Goal: Contribute content: Add original content to the website for others to see

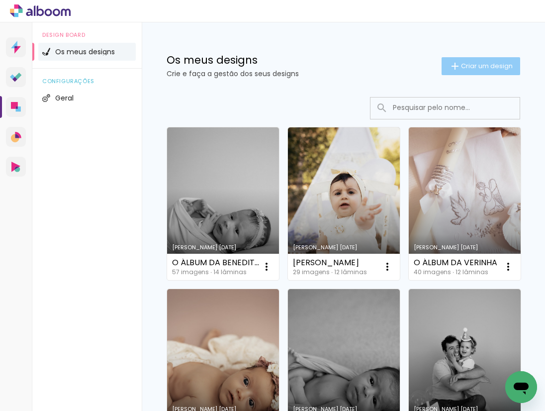
click at [462, 63] on span "Criar um design" at bounding box center [487, 66] width 52 height 6
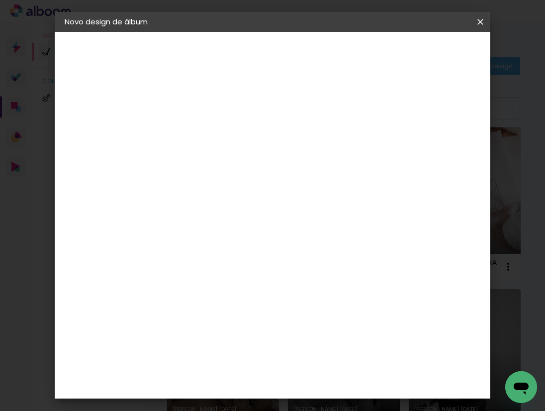
click at [227, 133] on input at bounding box center [227, 133] width 0 height 15
type input "N"
type input "O ÁLBUM DO [PERSON_NAME]"
type paper-input "O ÁLBUM DO [PERSON_NAME]"
click at [0, 0] on slot "Avançar" at bounding box center [0, 0] width 0 height 0
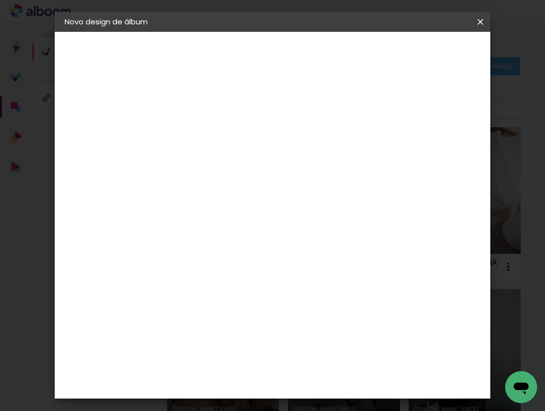
click at [263, 221] on div "DreambooksPro" at bounding box center [252, 225] width 65 height 8
click at [0, 0] on slot "Avançar" at bounding box center [0, 0] width 0 height 0
click at [282, 169] on paper-input-container "Linha" at bounding box center [253, 173] width 58 height 25
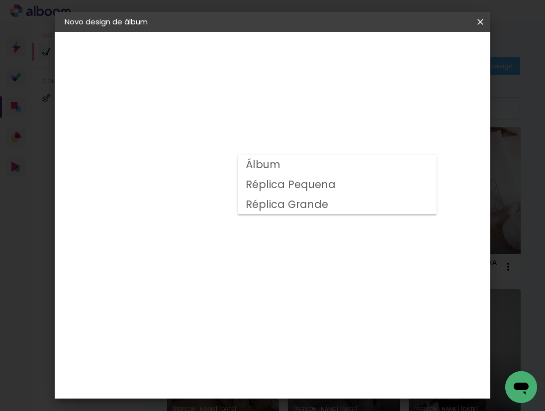
click at [310, 171] on paper-item "Álbum" at bounding box center [337, 165] width 199 height 20
type input "Álbum"
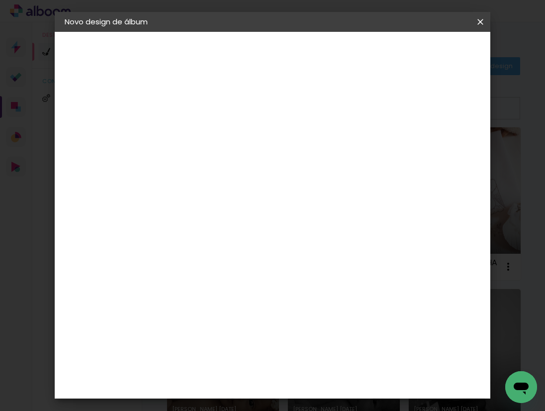
scroll to position [185, 0]
click at [287, 267] on span "20 × 20" at bounding box center [271, 277] width 46 height 20
click at [0, 0] on slot "Avançar" at bounding box center [0, 0] width 0 height 0
click at [419, 59] on span "Iniciar design" at bounding box center [405, 56] width 27 height 14
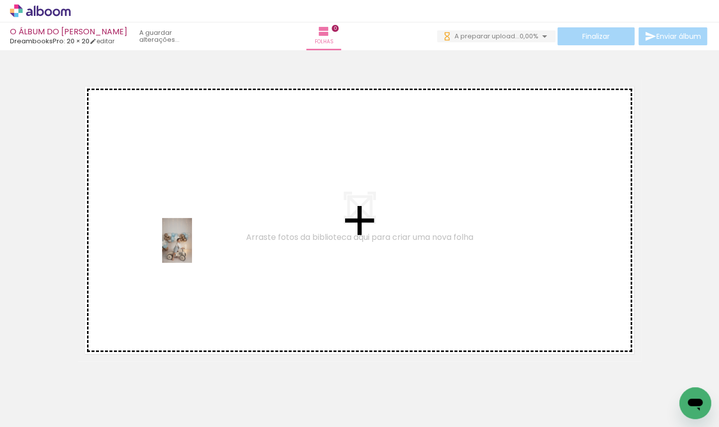
drag, startPoint x: 110, startPoint y: 398, endPoint x: 191, endPoint y: 246, distance: 172.5
click at [191, 246] on quentale-workspace at bounding box center [359, 213] width 719 height 427
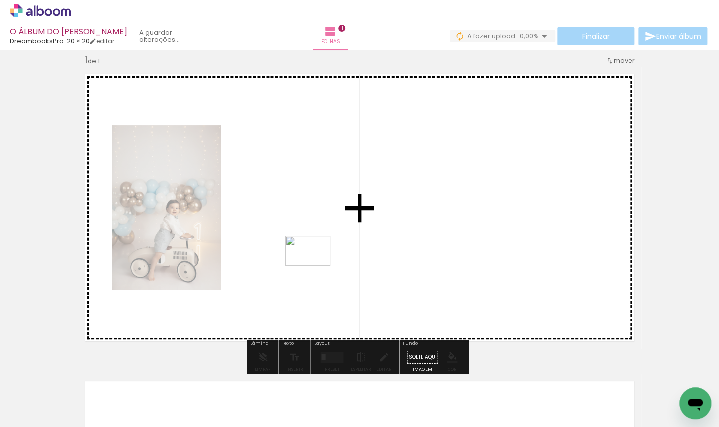
drag, startPoint x: 162, startPoint y: 397, endPoint x: 315, endPoint y: 266, distance: 201.8
click at [315, 266] on quentale-workspace at bounding box center [359, 213] width 719 height 427
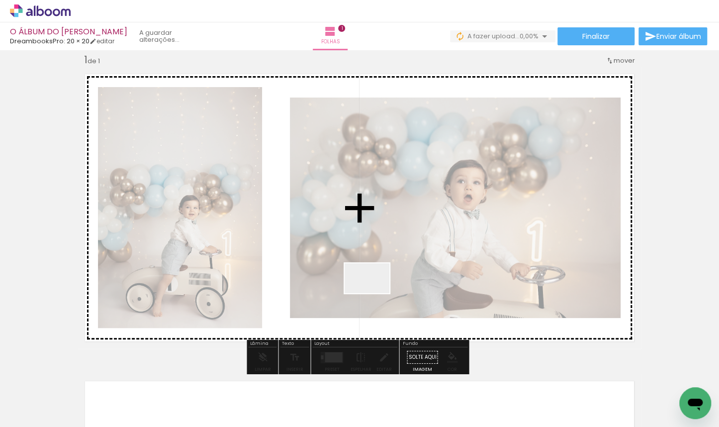
drag, startPoint x: 372, startPoint y: 305, endPoint x: 375, endPoint y: 292, distance: 13.2
click at [375, 292] on quentale-workspace at bounding box center [359, 213] width 719 height 427
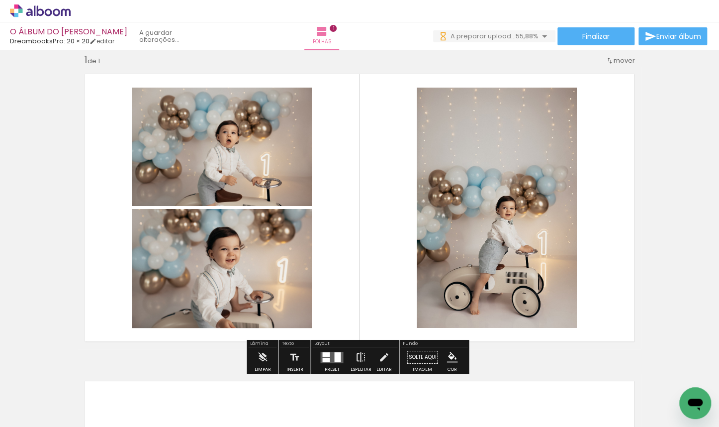
click at [361, 353] on iron-icon at bounding box center [360, 357] width 11 height 20
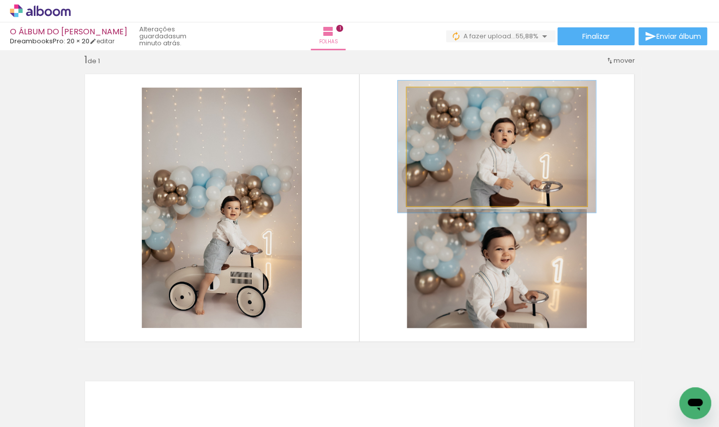
type paper-slider "110"
click at [431, 98] on div at bounding box center [433, 98] width 9 height 9
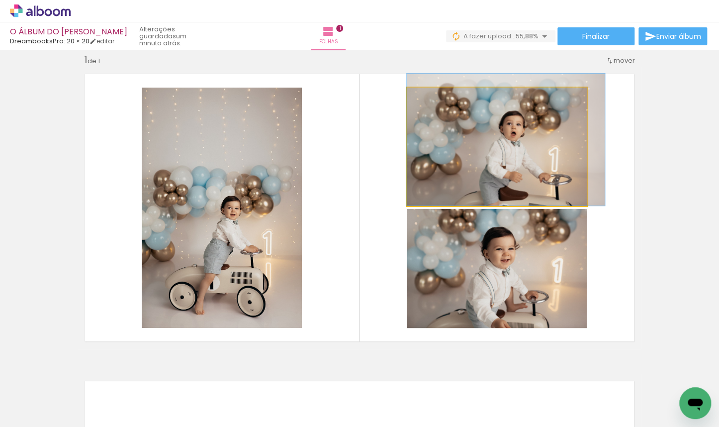
drag, startPoint x: 452, startPoint y: 162, endPoint x: 464, endPoint y: 155, distance: 13.8
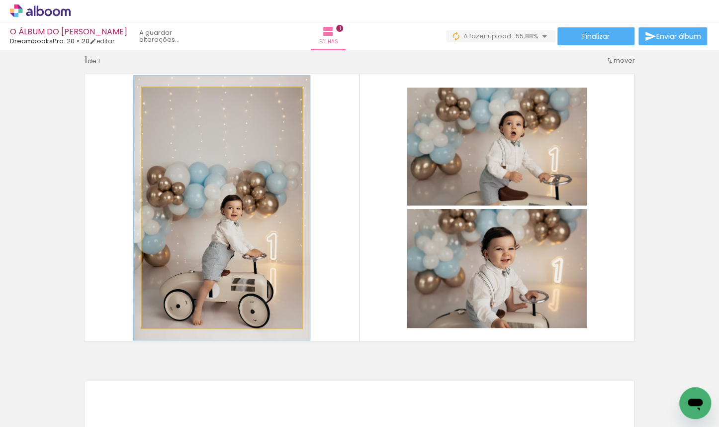
type paper-slider "110"
click at [165, 96] on div at bounding box center [168, 98] width 9 height 9
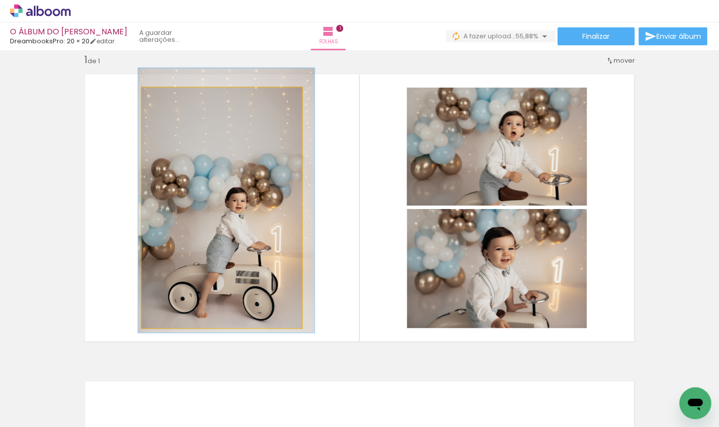
drag, startPoint x: 184, startPoint y: 196, endPoint x: 189, endPoint y: 189, distance: 8.7
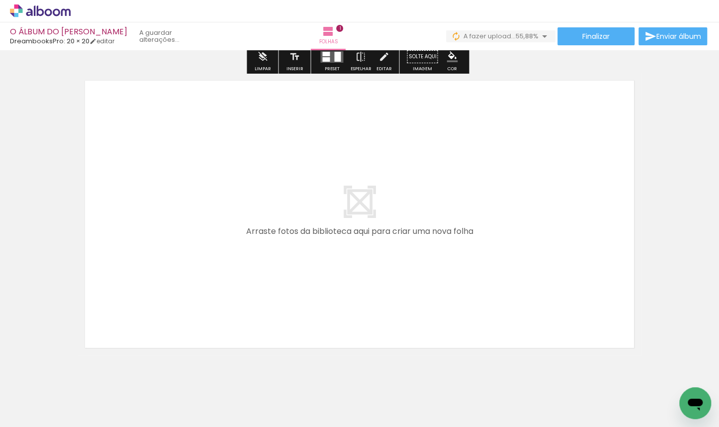
scroll to position [338, 0]
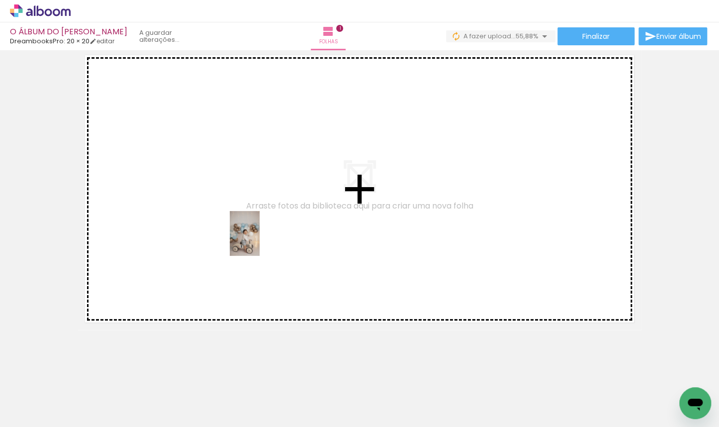
drag, startPoint x: 274, startPoint y: 391, endPoint x: 260, endPoint y: 241, distance: 151.4
click at [260, 241] on quentale-workspace at bounding box center [359, 213] width 719 height 427
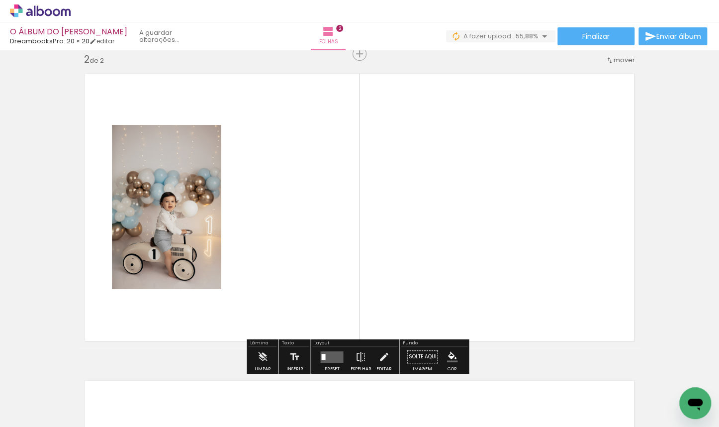
scroll to position [319, 0]
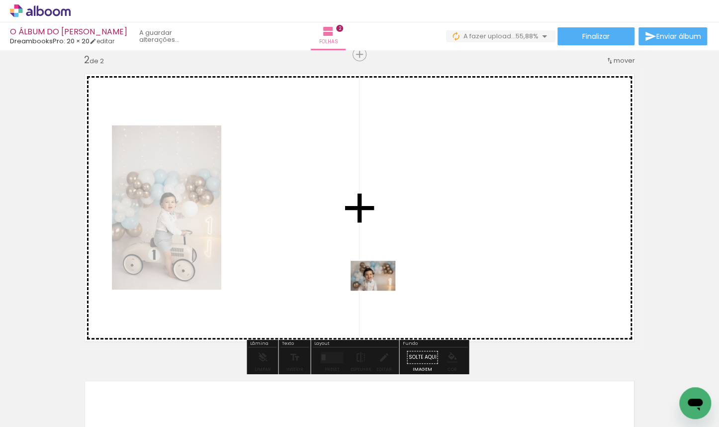
drag, startPoint x: 336, startPoint y: 398, endPoint x: 385, endPoint y: 268, distance: 139.0
click at [385, 268] on quentale-workspace at bounding box center [359, 213] width 719 height 427
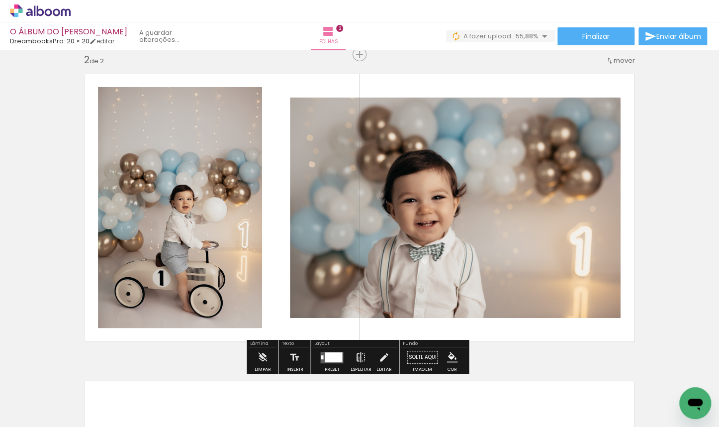
click at [356, 358] on iron-icon at bounding box center [360, 357] width 11 height 20
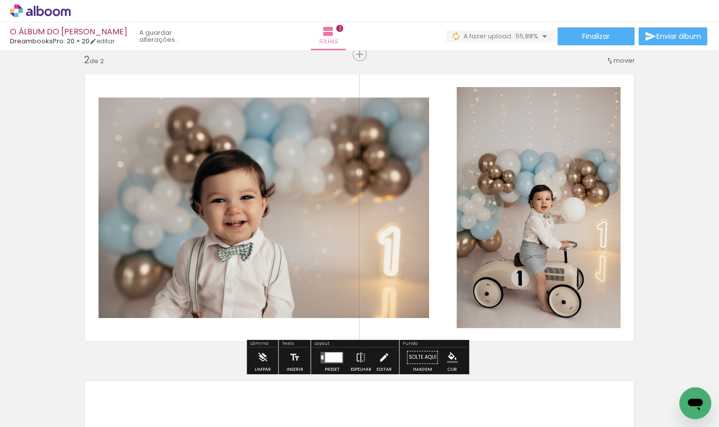
click at [380, 358] on iron-icon at bounding box center [384, 357] width 11 height 20
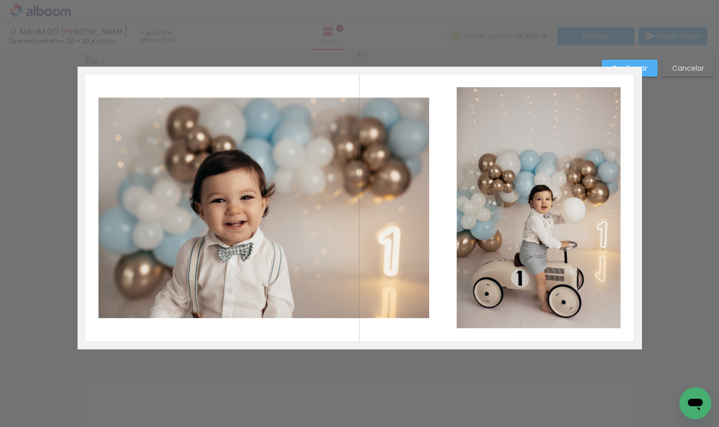
scroll to position [320, 0]
click at [491, 240] on quentale-photo at bounding box center [539, 207] width 164 height 241
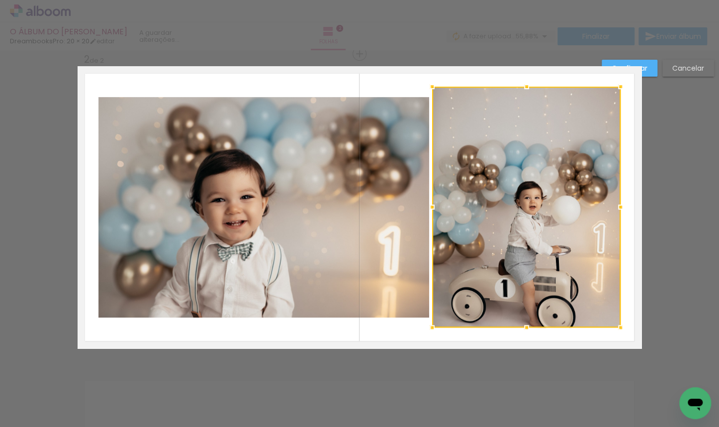
drag, startPoint x: 453, startPoint y: 206, endPoint x: 429, endPoint y: 210, distance: 24.7
click at [429, 210] on div at bounding box center [432, 207] width 20 height 20
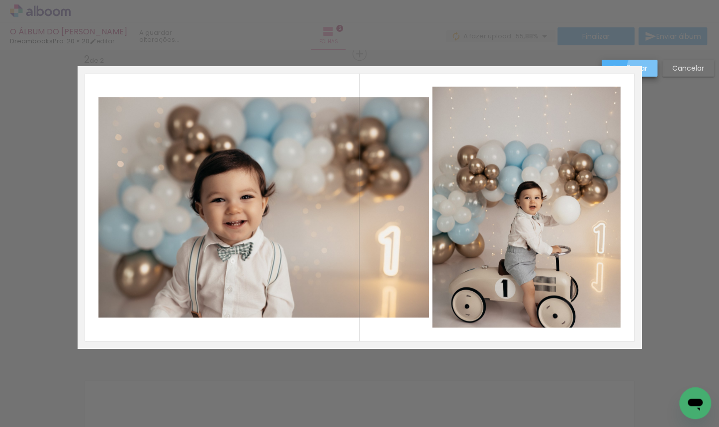
click at [0, 0] on slot "Confirmar" at bounding box center [0, 0] width 0 height 0
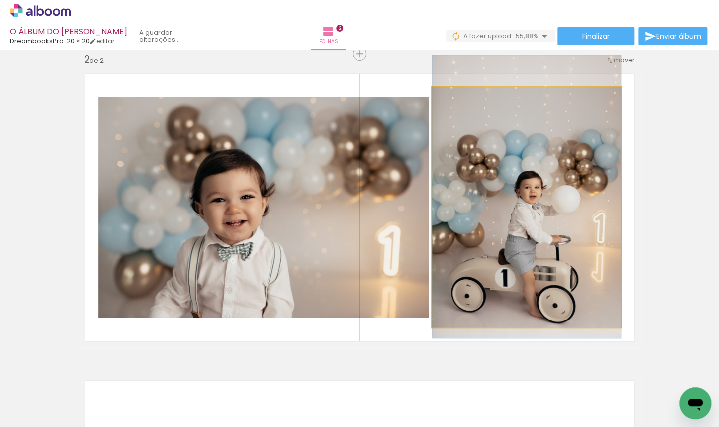
drag, startPoint x: 564, startPoint y: 187, endPoint x: 563, endPoint y: 176, distance: 10.5
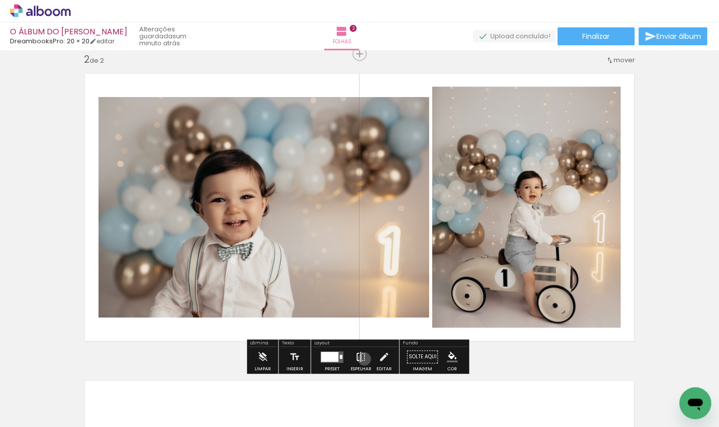
click at [362, 359] on iron-icon at bounding box center [360, 357] width 11 height 20
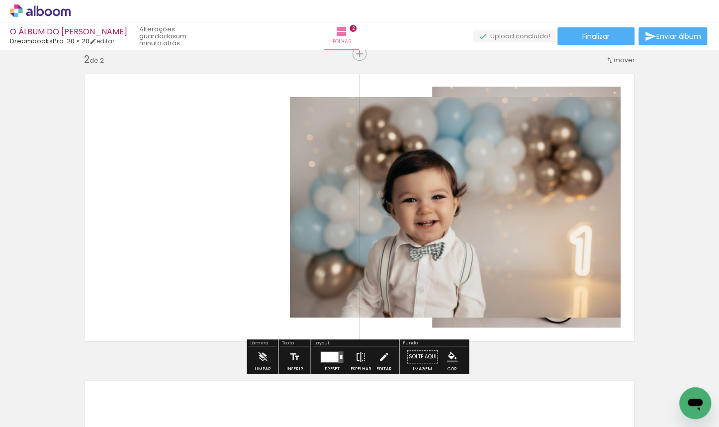
click at [362, 359] on iron-icon at bounding box center [360, 357] width 11 height 20
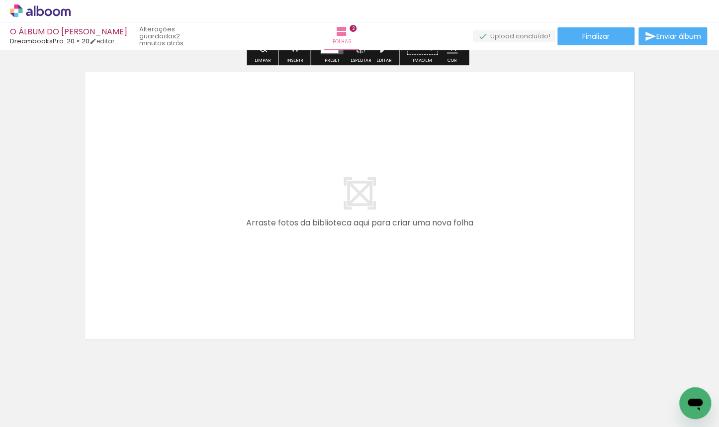
scroll to position [646, 0]
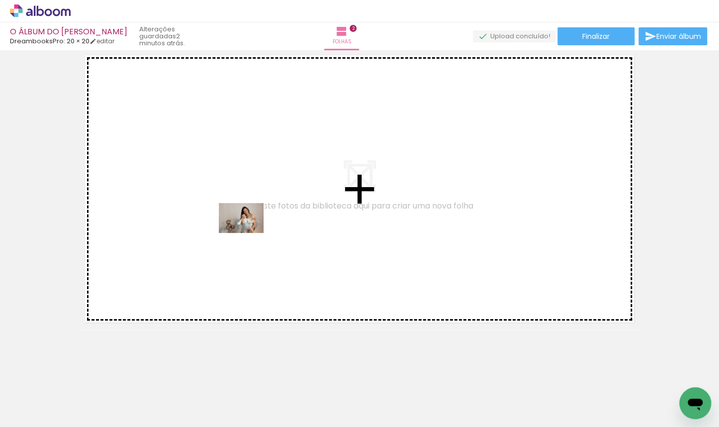
drag, startPoint x: 378, startPoint y: 398, endPoint x: 249, endPoint y: 233, distance: 209.8
click at [249, 233] on quentale-workspace at bounding box center [359, 213] width 719 height 427
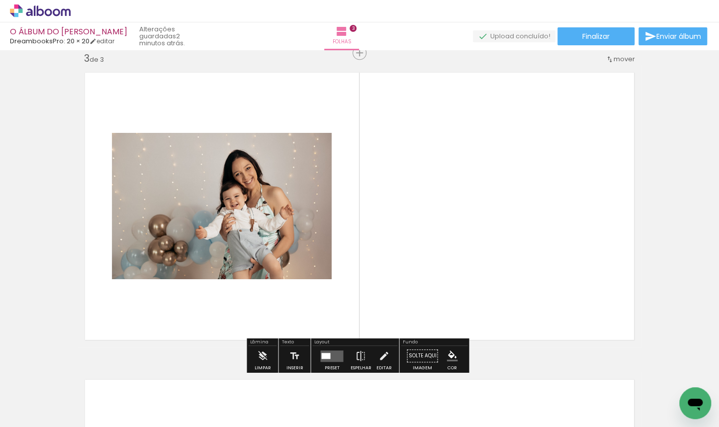
scroll to position [627, 0]
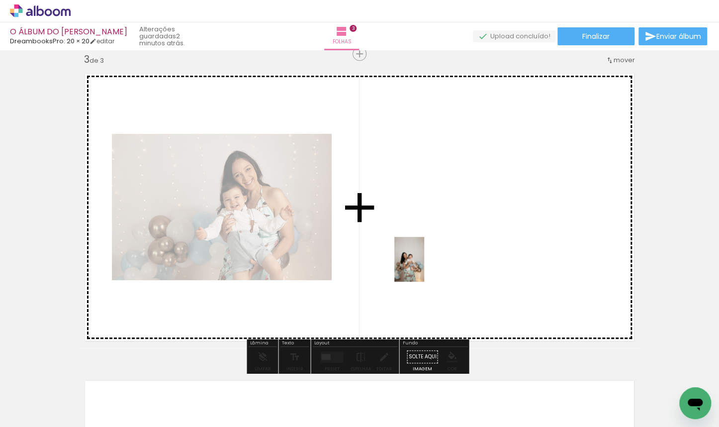
drag, startPoint x: 436, startPoint y: 393, endPoint x: 424, endPoint y: 267, distance: 127.4
click at [424, 267] on quentale-workspace at bounding box center [359, 213] width 719 height 427
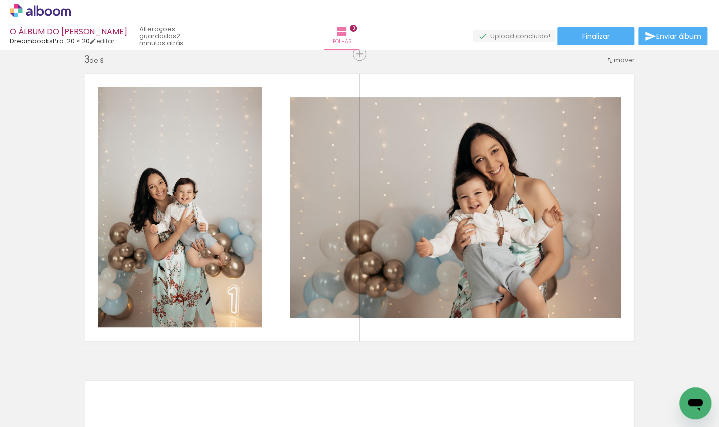
scroll to position [0, 313]
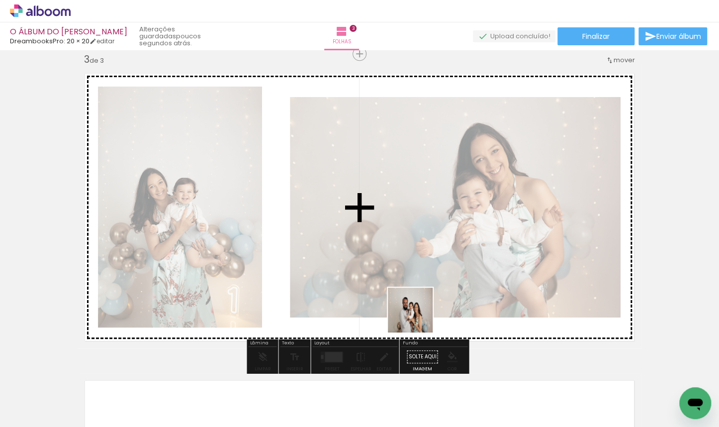
drag, startPoint x: 234, startPoint y: 403, endPoint x: 441, endPoint y: 292, distance: 234.6
click at [441, 292] on quentale-workspace at bounding box center [359, 213] width 719 height 427
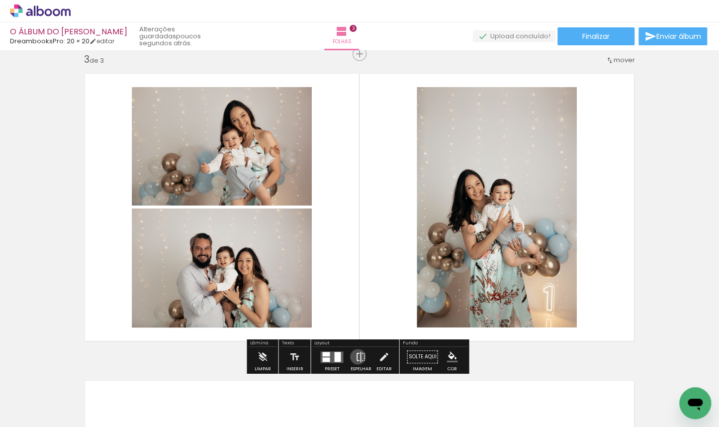
click at [356, 356] on iron-icon at bounding box center [360, 357] width 11 height 20
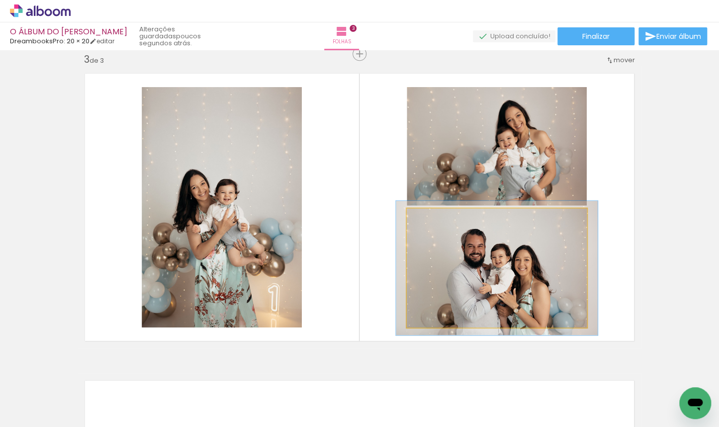
type paper-slider "112"
click at [432, 218] on div at bounding box center [434, 218] width 9 height 9
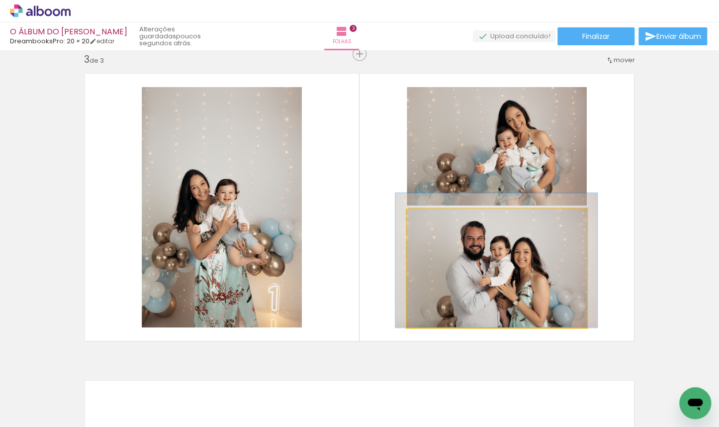
drag, startPoint x: 458, startPoint y: 257, endPoint x: 458, endPoint y: 246, distance: 11.0
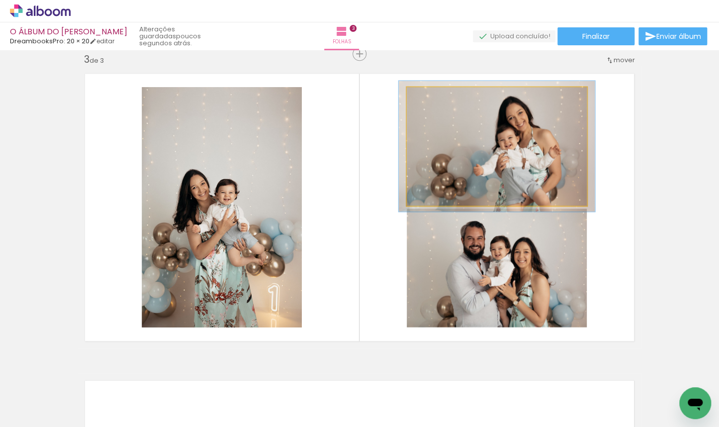
type paper-slider "109"
click at [432, 97] on div at bounding box center [433, 97] width 9 height 9
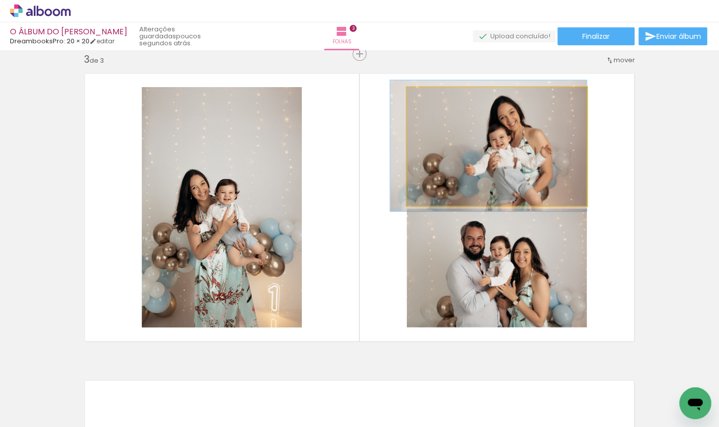
drag, startPoint x: 452, startPoint y: 151, endPoint x: 443, endPoint y: 151, distance: 9.5
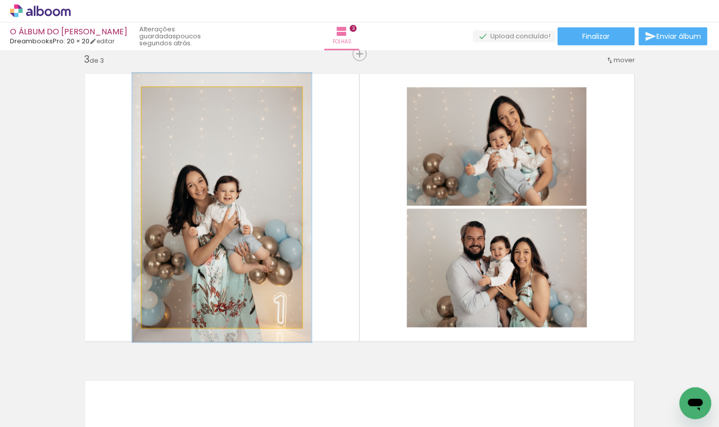
drag, startPoint x: 165, startPoint y: 97, endPoint x: 181, endPoint y: 125, distance: 32.3
type paper-slider "112"
click at [169, 97] on div at bounding box center [169, 98] width 16 height 16
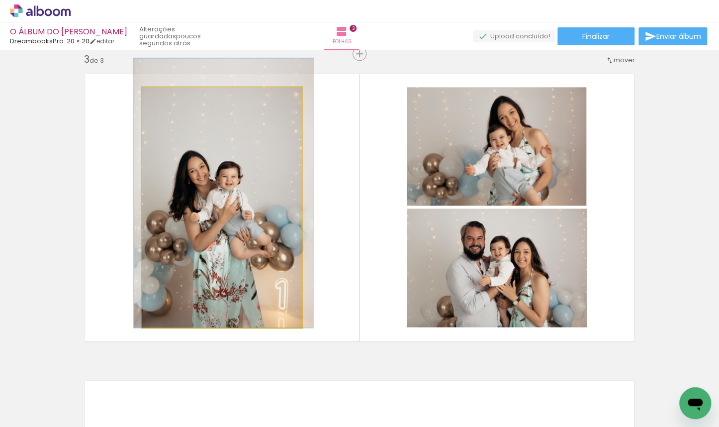
drag, startPoint x: 192, startPoint y: 181, endPoint x: 192, endPoint y: 165, distance: 16.4
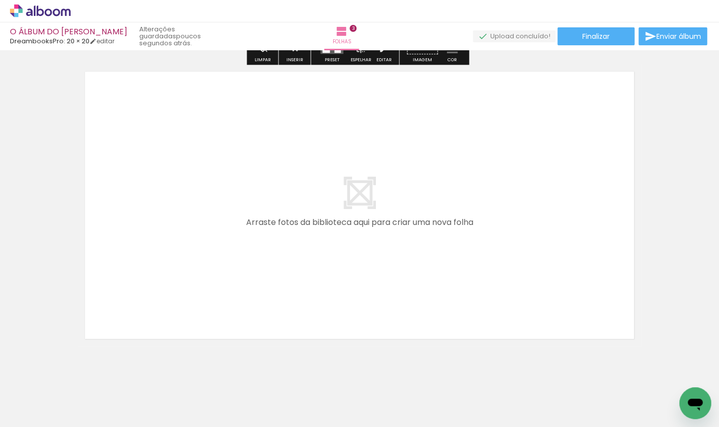
scroll to position [953, 0]
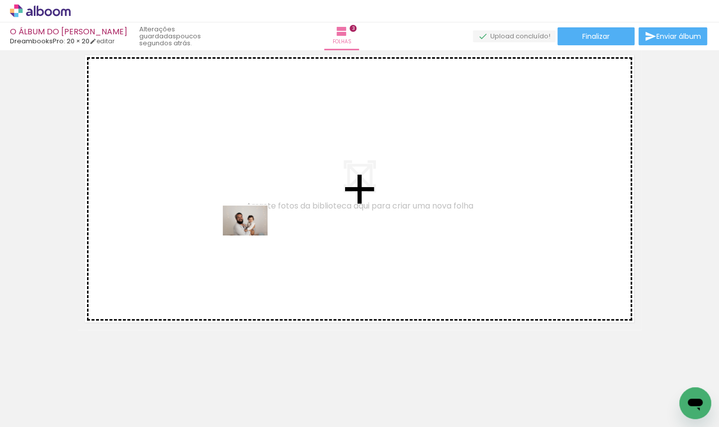
drag, startPoint x: 302, startPoint y: 400, endPoint x: 252, endPoint y: 235, distance: 172.5
click at [252, 235] on quentale-workspace at bounding box center [359, 213] width 719 height 427
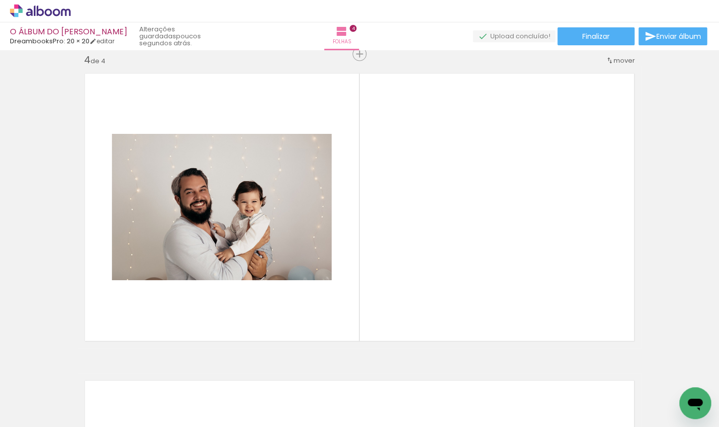
scroll to position [0, 480]
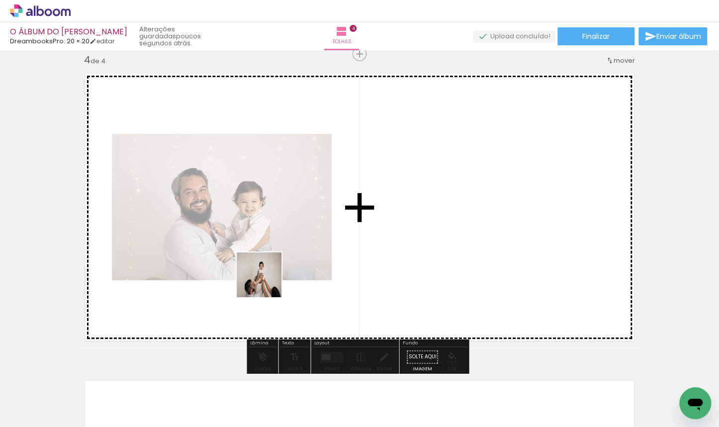
drag, startPoint x: 246, startPoint y: 404, endPoint x: 271, endPoint y: 247, distance: 158.7
click at [271, 247] on quentale-workspace at bounding box center [359, 213] width 719 height 427
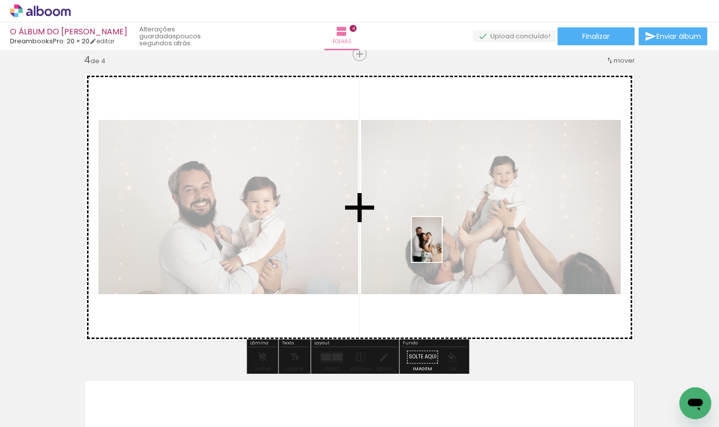
drag, startPoint x: 349, startPoint y: 404, endPoint x: 442, endPoint y: 245, distance: 184.8
click at [442, 245] on quentale-workspace at bounding box center [359, 213] width 719 height 427
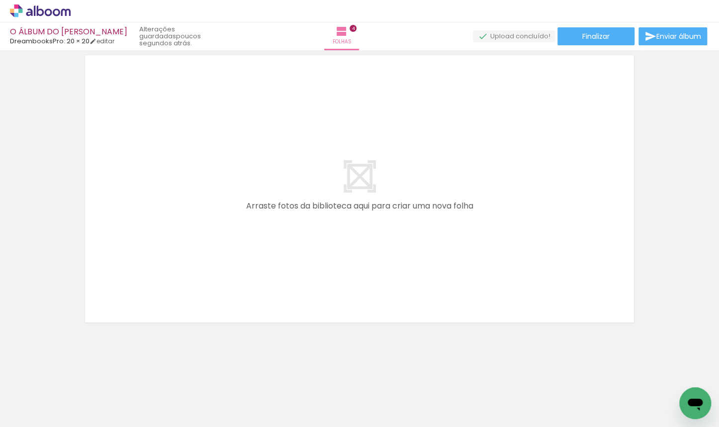
scroll to position [0, 487]
drag, startPoint x: 391, startPoint y: 426, endPoint x: 401, endPoint y: 410, distance: 18.8
click at [82, 410] on iron-horizontal-list at bounding box center [72, 396] width 20 height 62
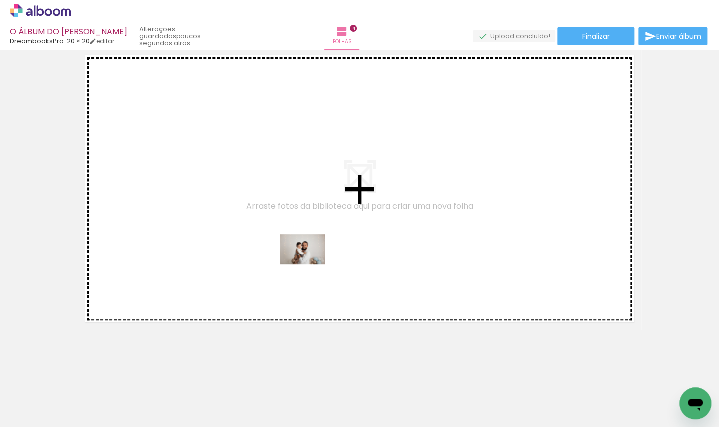
drag, startPoint x: 388, startPoint y: 396, endPoint x: 310, endPoint y: 264, distance: 153.7
click at [310, 264] on quentale-workspace at bounding box center [359, 213] width 719 height 427
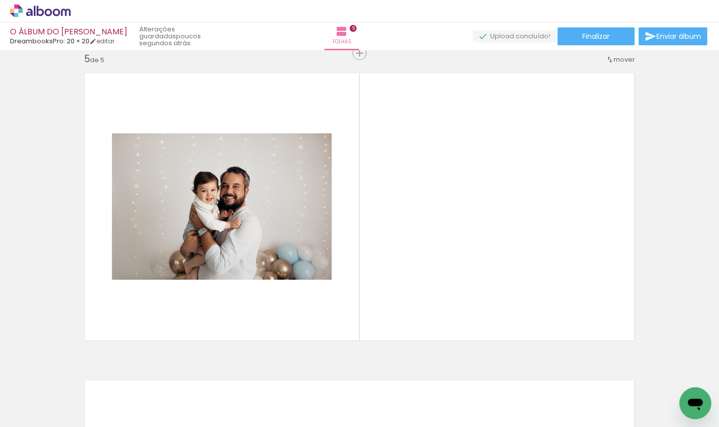
scroll to position [1241, 0]
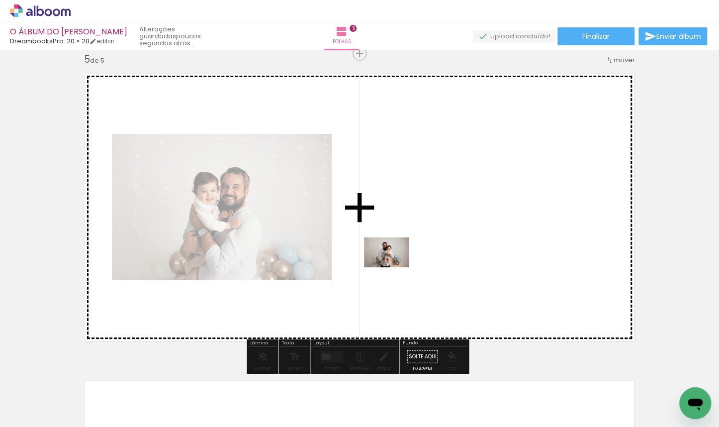
drag, startPoint x: 450, startPoint y: 397, endPoint x: 394, endPoint y: 267, distance: 141.7
click at [394, 267] on quentale-workspace at bounding box center [359, 213] width 719 height 427
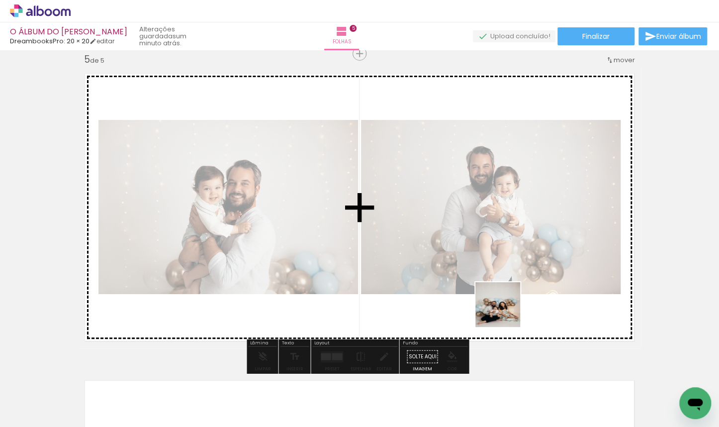
drag, startPoint x: 560, startPoint y: 394, endPoint x: 494, endPoint y: 299, distance: 115.5
click at [494, 299] on quentale-workspace at bounding box center [359, 213] width 719 height 427
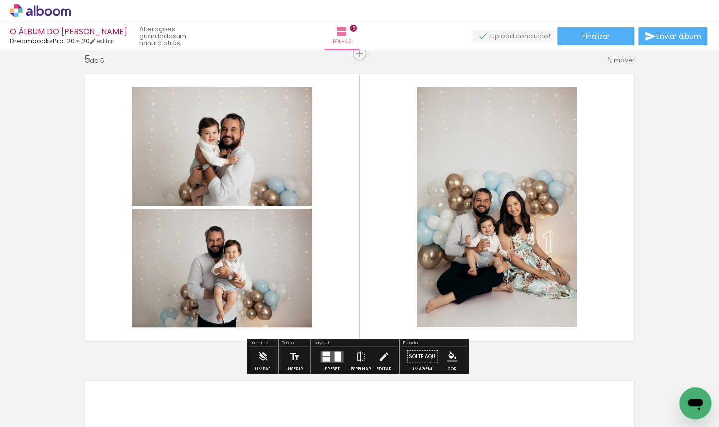
scroll to position [0, 541]
drag, startPoint x: 408, startPoint y: 424, endPoint x: 448, endPoint y: 418, distance: 39.7
click at [82, 410] on iron-horizontal-list at bounding box center [72, 396] width 20 height 62
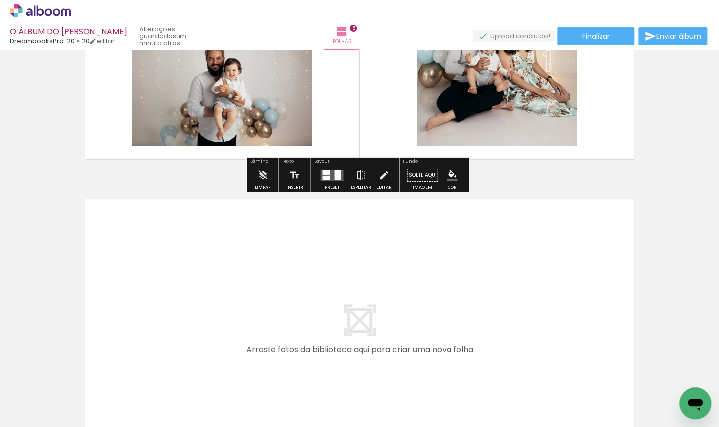
scroll to position [1566, 0]
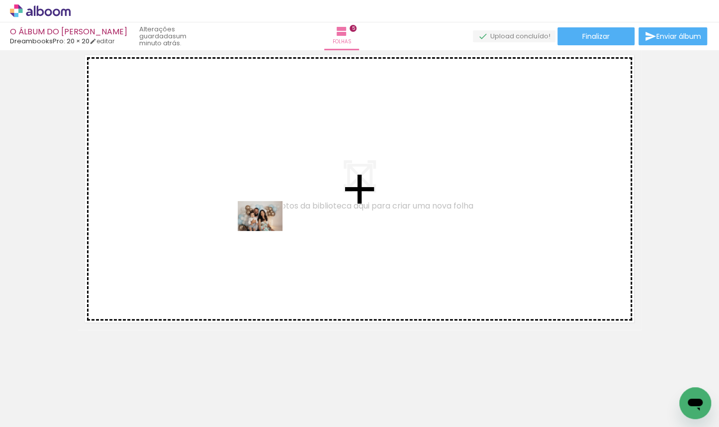
drag, startPoint x: 435, startPoint y: 401, endPoint x: 268, endPoint y: 231, distance: 238.8
click at [268, 231] on quentale-workspace at bounding box center [359, 213] width 719 height 427
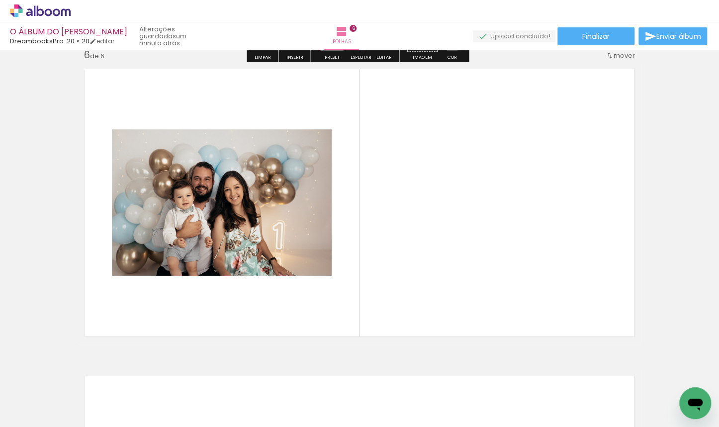
scroll to position [1547, 0]
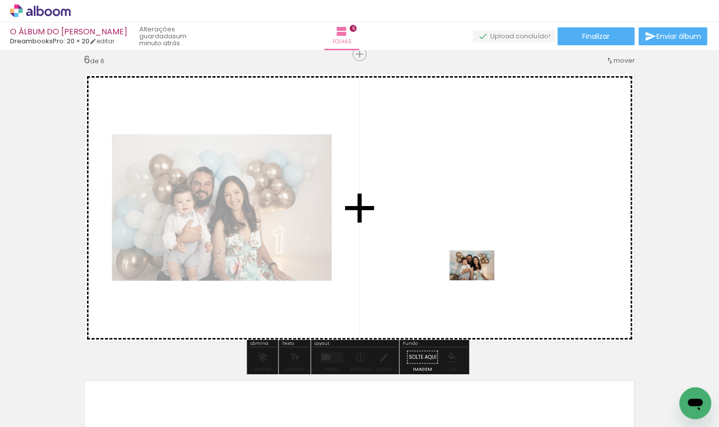
drag, startPoint x: 545, startPoint y: 396, endPoint x: 480, endPoint y: 280, distance: 134.1
click at [480, 280] on quentale-workspace at bounding box center [359, 213] width 719 height 427
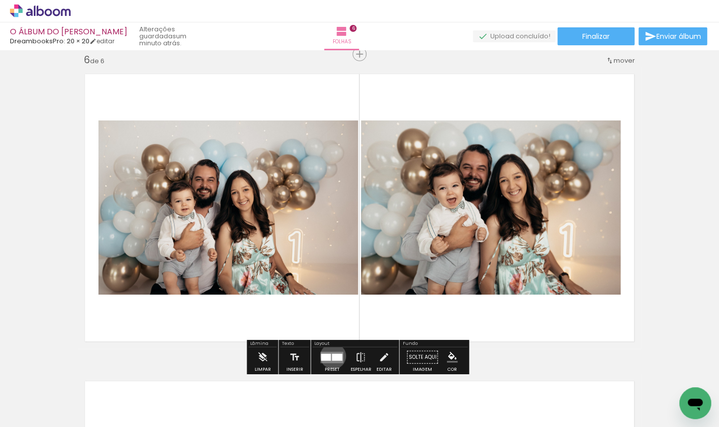
click at [332, 356] on div at bounding box center [337, 356] width 10 height 7
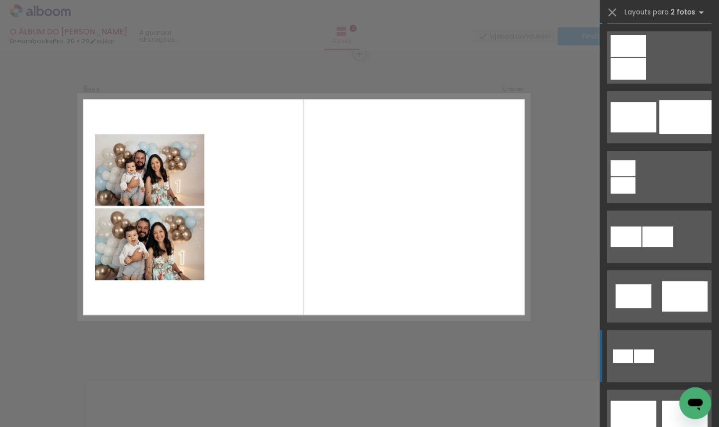
scroll to position [172, 0]
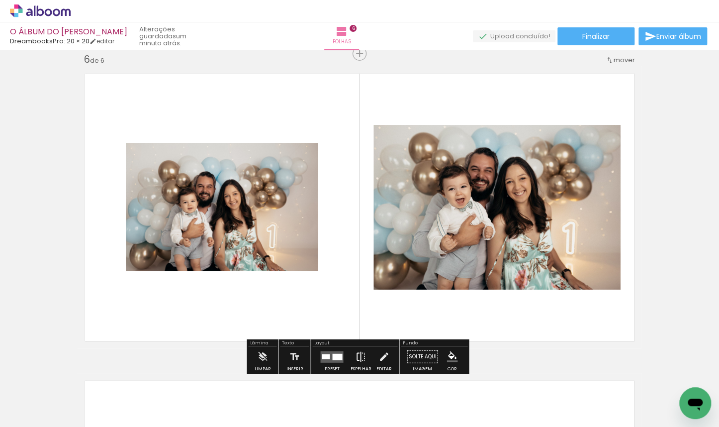
click at [359, 352] on iron-icon at bounding box center [360, 357] width 11 height 20
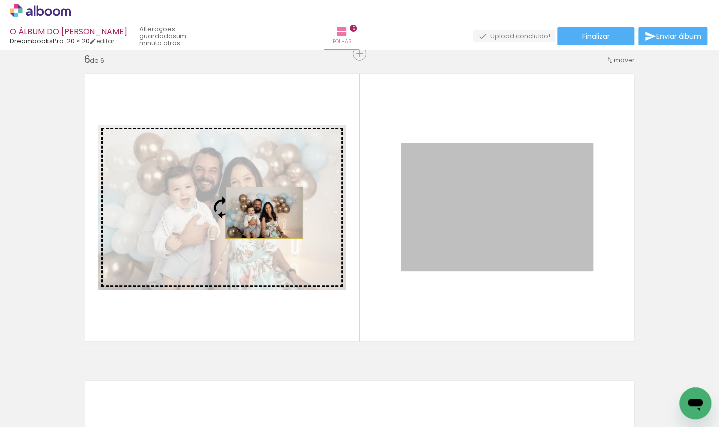
drag, startPoint x: 458, startPoint y: 213, endPoint x: 261, endPoint y: 213, distance: 196.5
click at [0, 0] on slot at bounding box center [0, 0] width 0 height 0
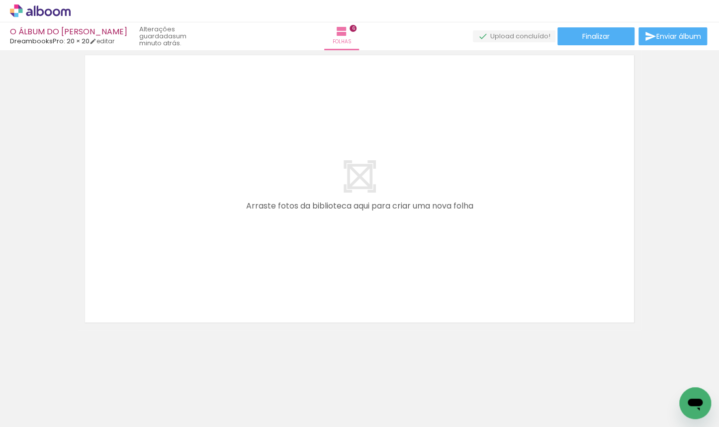
scroll to position [0, 761]
drag, startPoint x: 396, startPoint y: 424, endPoint x: 456, endPoint y: 418, distance: 59.9
click at [82, 410] on iron-horizontal-list at bounding box center [72, 396] width 20 height 62
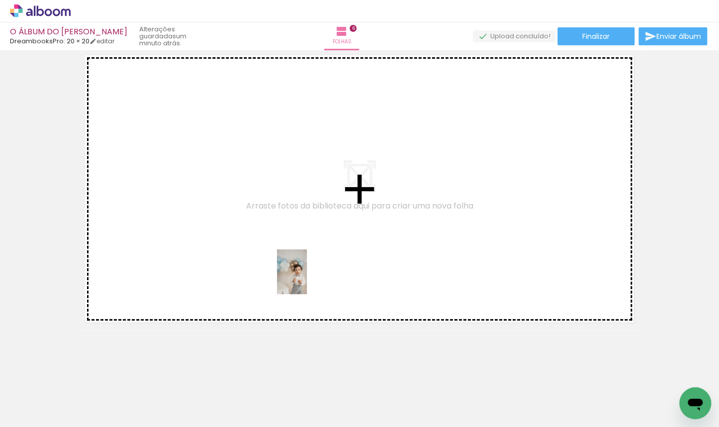
drag, startPoint x: 308, startPoint y: 406, endPoint x: 307, endPoint y: 279, distance: 127.4
click at [307, 279] on quentale-workspace at bounding box center [359, 213] width 719 height 427
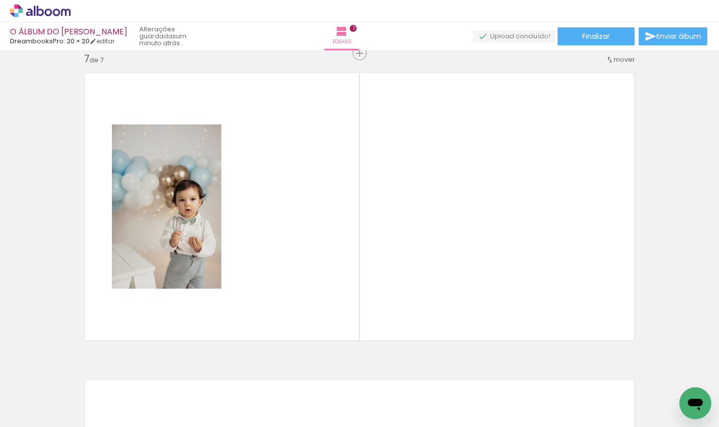
scroll to position [1854, 0]
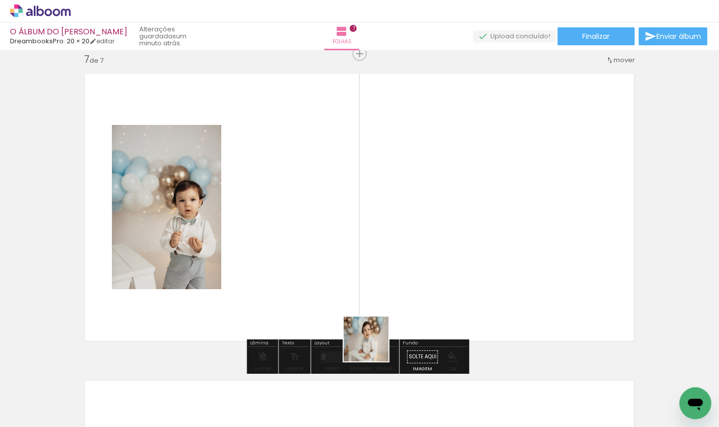
drag, startPoint x: 373, startPoint y: 354, endPoint x: 371, endPoint y: 263, distance: 90.5
click at [371, 263] on quentale-workspace at bounding box center [359, 213] width 719 height 427
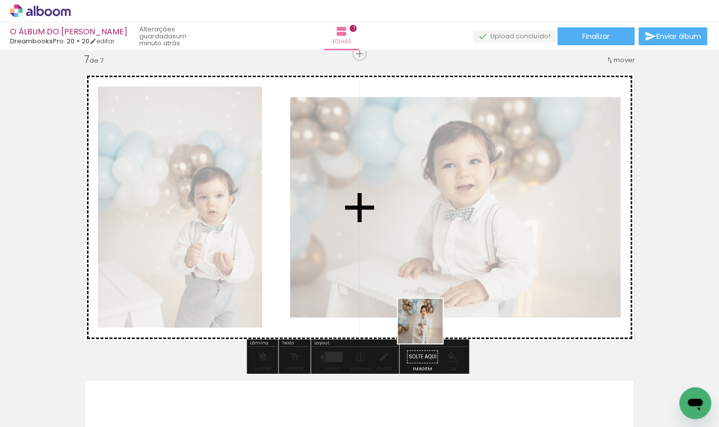
drag, startPoint x: 428, startPoint y: 348, endPoint x: 414, endPoint y: 263, distance: 86.6
click at [414, 263] on quentale-workspace at bounding box center [359, 213] width 719 height 427
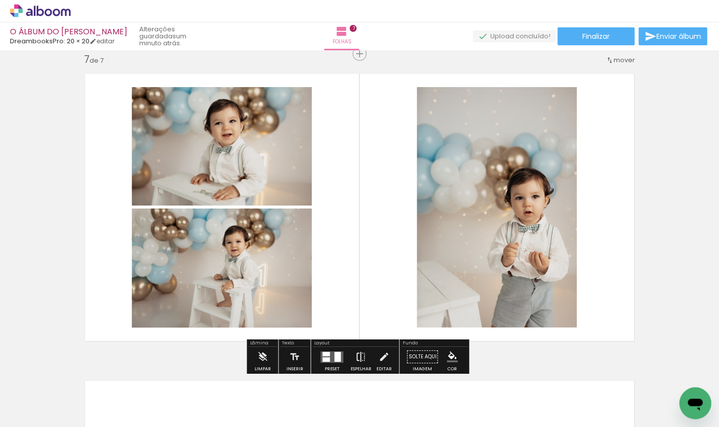
click at [358, 354] on iron-icon at bounding box center [360, 357] width 11 height 20
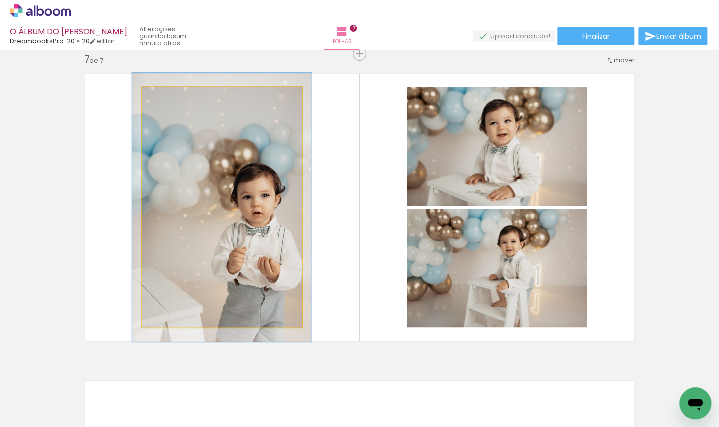
type paper-slider "112"
click at [165, 96] on div at bounding box center [169, 97] width 9 height 9
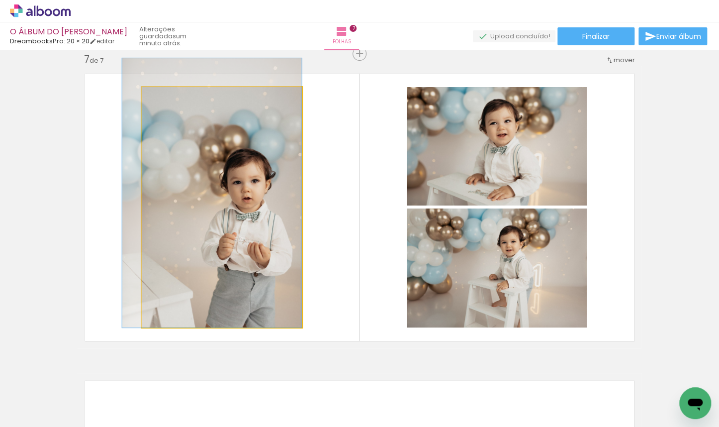
drag, startPoint x: 216, startPoint y: 209, endPoint x: 197, endPoint y: 179, distance: 35.1
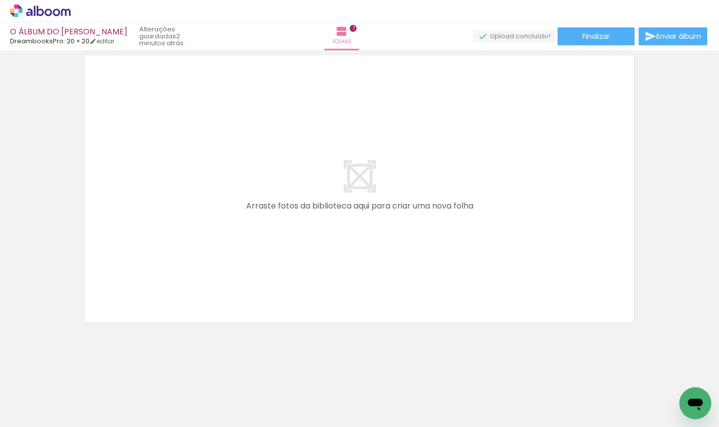
scroll to position [0, 1082]
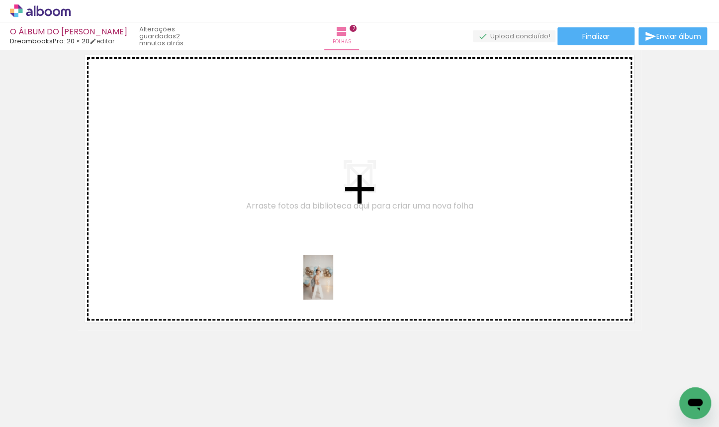
drag, startPoint x: 478, startPoint y: 402, endPoint x: 333, endPoint y: 285, distance: 186.0
click at [333, 285] on quentale-workspace at bounding box center [359, 213] width 719 height 427
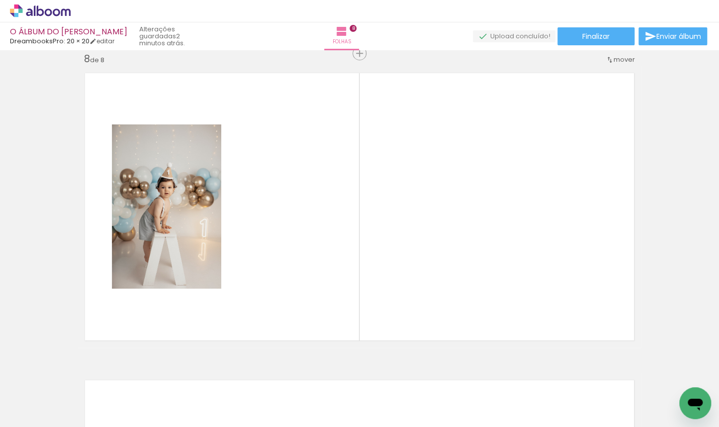
scroll to position [2161, 0]
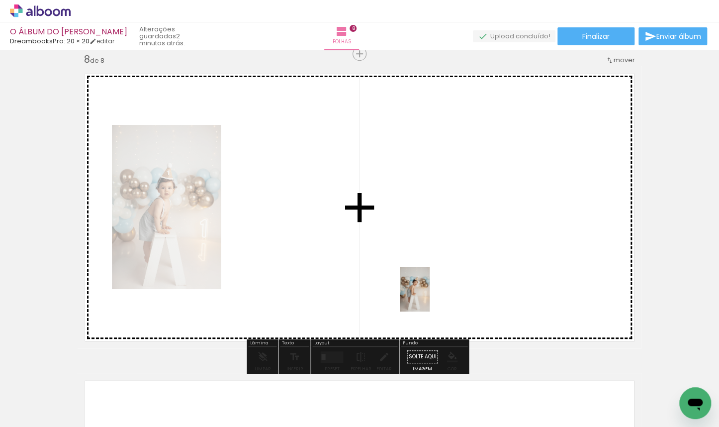
drag, startPoint x: 573, startPoint y: 391, endPoint x: 428, endPoint y: 296, distance: 172.7
click at [428, 296] on quentale-workspace at bounding box center [359, 213] width 719 height 427
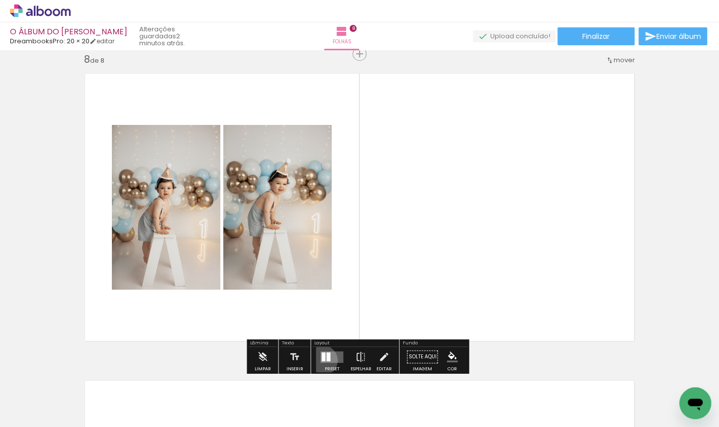
click at [321, 360] on div at bounding box center [323, 356] width 4 height 9
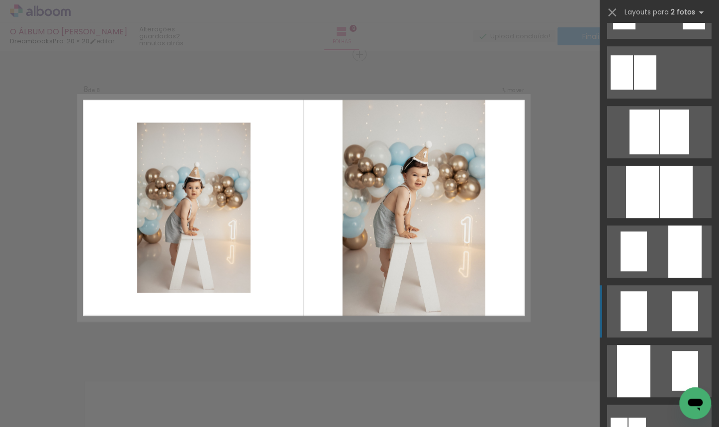
scroll to position [233, 0]
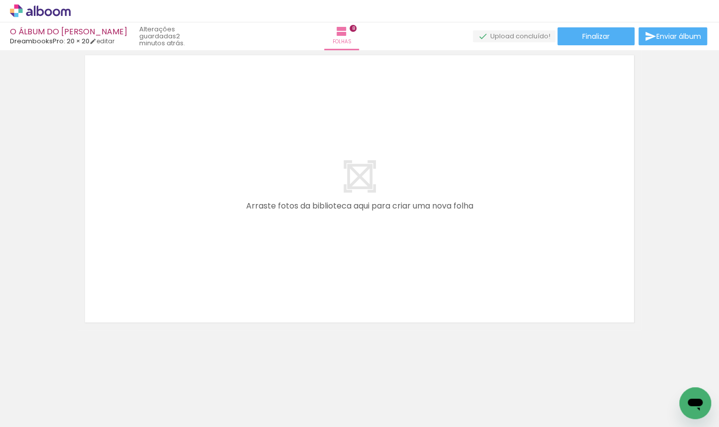
scroll to position [0, 1250]
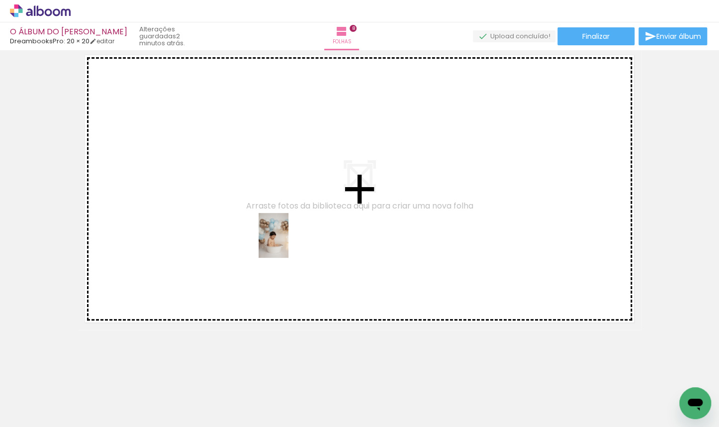
drag, startPoint x: 466, startPoint y: 397, endPoint x: 289, endPoint y: 243, distance: 235.2
click at [289, 243] on quentale-workspace at bounding box center [359, 213] width 719 height 427
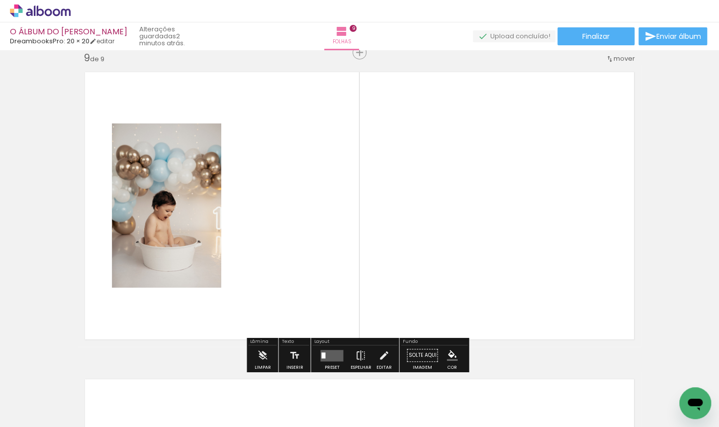
scroll to position [2468, 0]
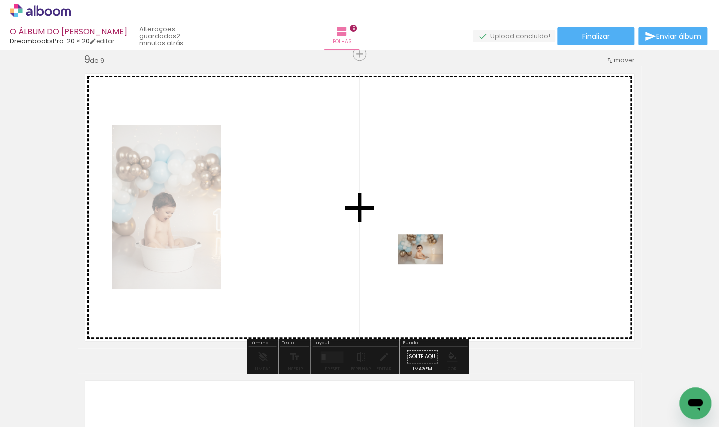
drag, startPoint x: 532, startPoint y: 394, endPoint x: 428, endPoint y: 264, distance: 166.6
click at [428, 264] on quentale-workspace at bounding box center [359, 213] width 719 height 427
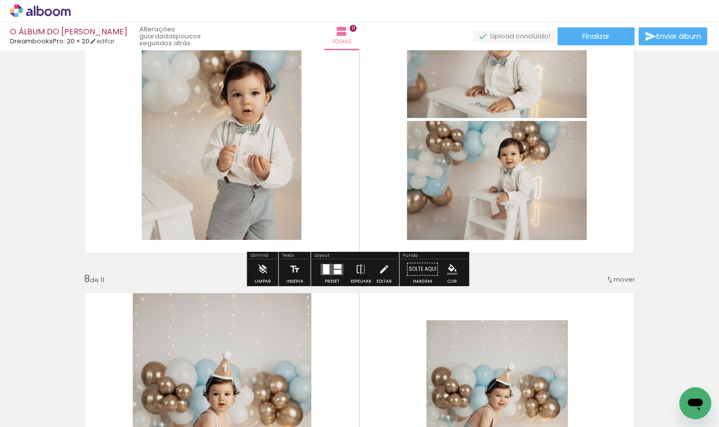
scroll to position [1981, 0]
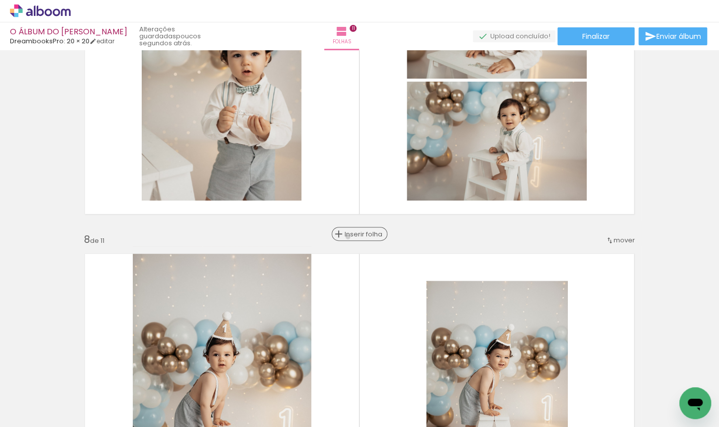
click at [357, 237] on span "Inserir folha" at bounding box center [364, 234] width 39 height 6
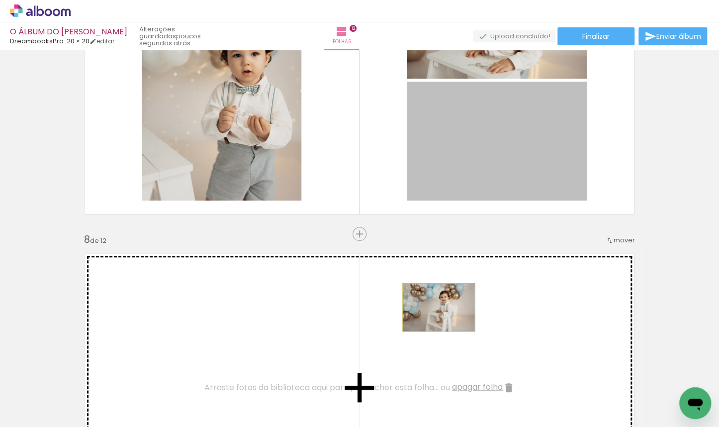
drag, startPoint x: 491, startPoint y: 165, endPoint x: 420, endPoint y: 330, distance: 179.6
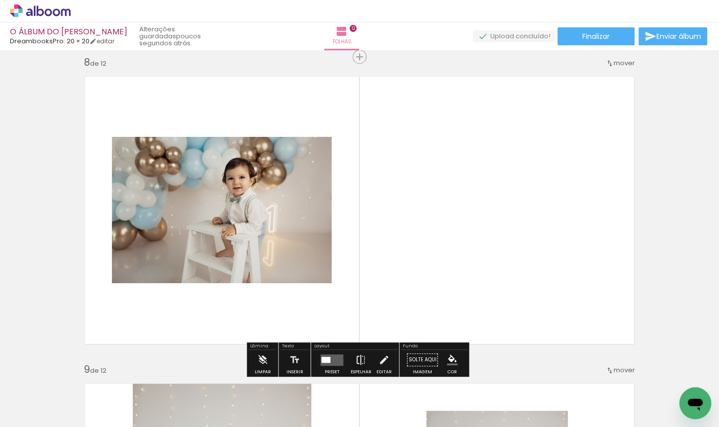
scroll to position [2219, 0]
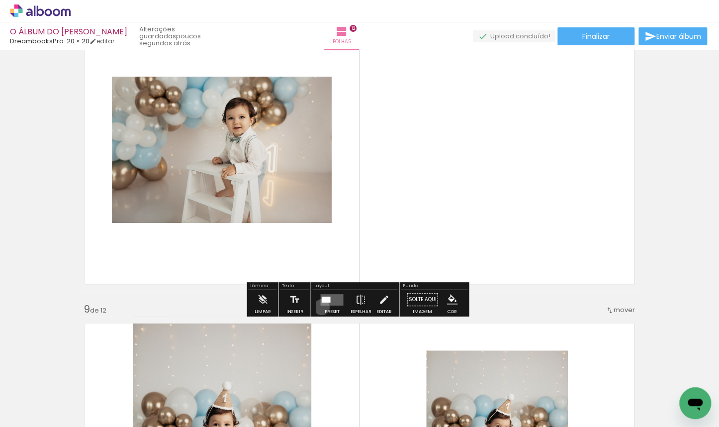
click at [319, 307] on div at bounding box center [331, 300] width 27 height 20
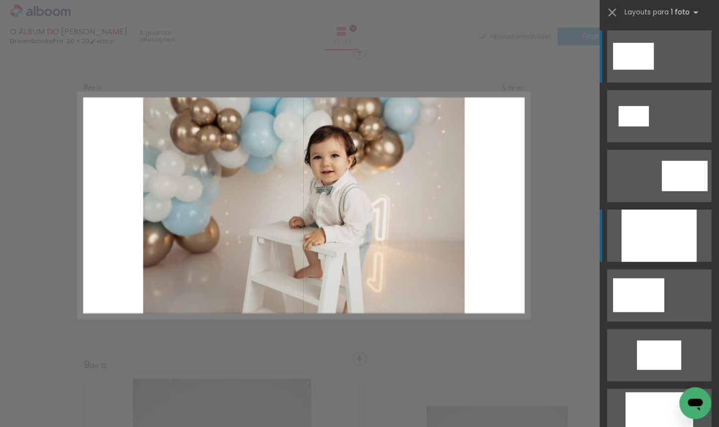
scroll to position [2161, 0]
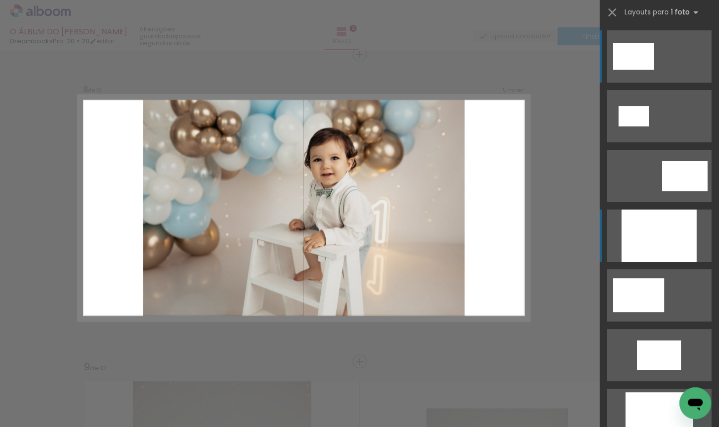
click at [655, 218] on div at bounding box center [659, 235] width 75 height 52
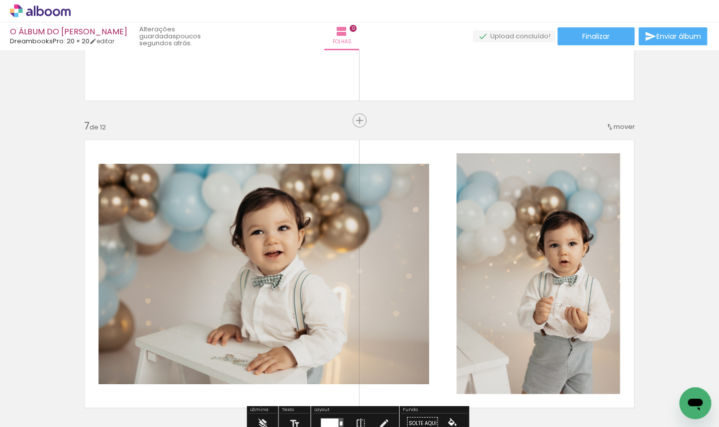
scroll to position [1874, 0]
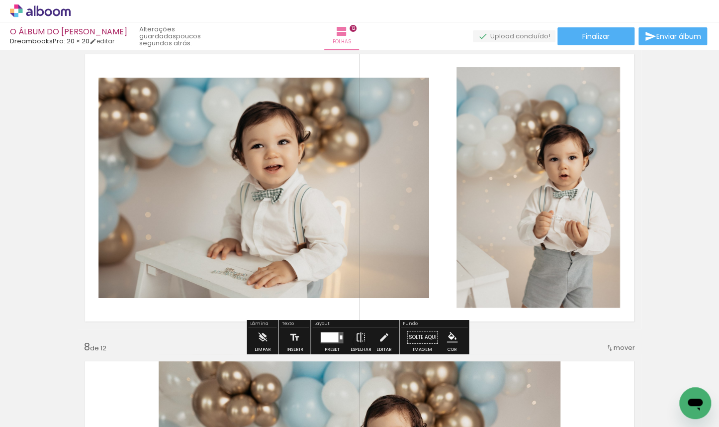
click at [356, 336] on iron-icon at bounding box center [360, 337] width 11 height 20
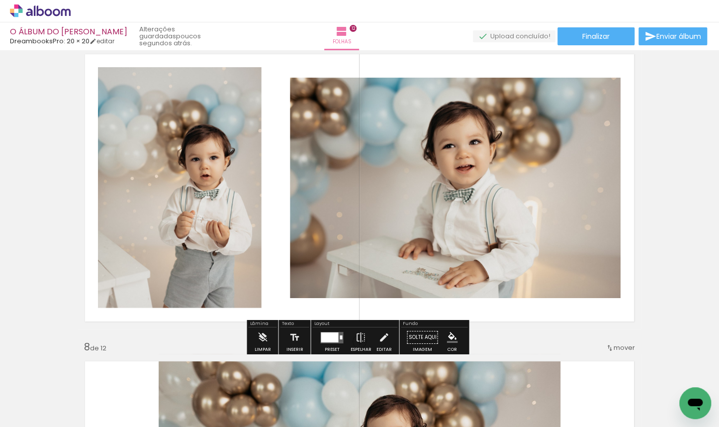
click at [379, 334] on iron-icon at bounding box center [384, 337] width 11 height 20
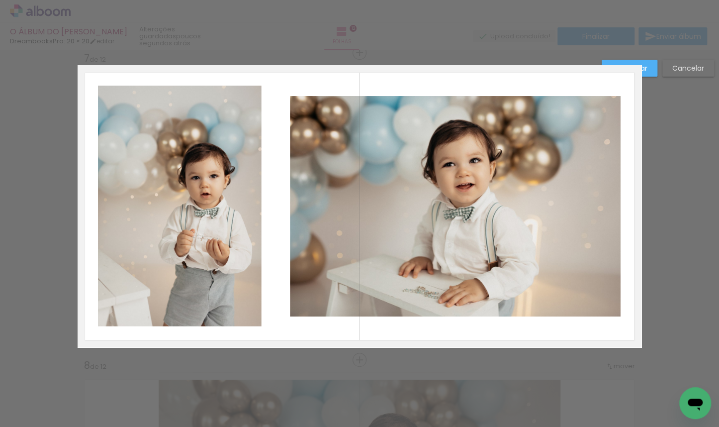
click at [214, 207] on quentale-photo at bounding box center [180, 206] width 164 height 241
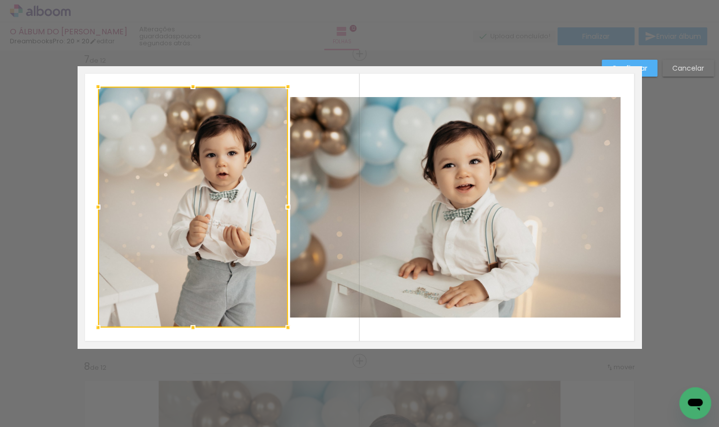
drag, startPoint x: 261, startPoint y: 206, endPoint x: 286, endPoint y: 208, distance: 24.5
click at [286, 208] on div at bounding box center [288, 207] width 20 height 20
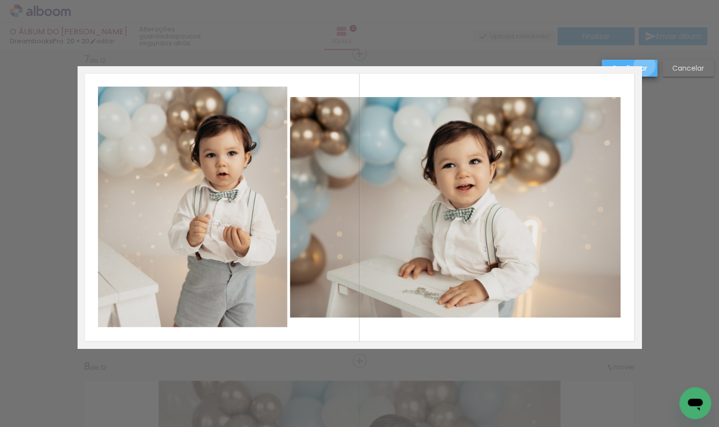
click at [0, 0] on slot "Confirmar" at bounding box center [0, 0] width 0 height 0
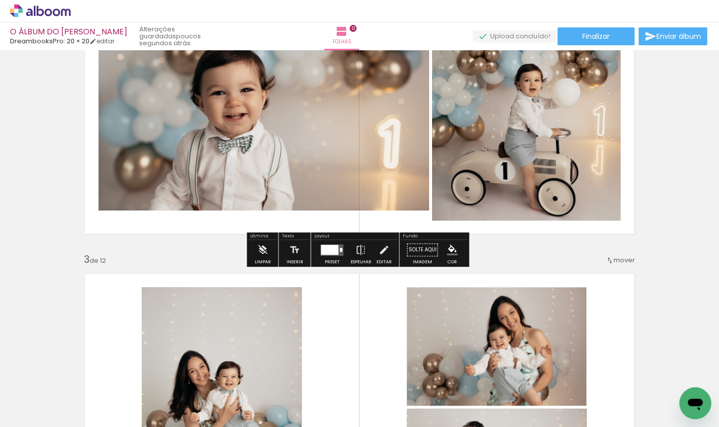
scroll to position [125, 0]
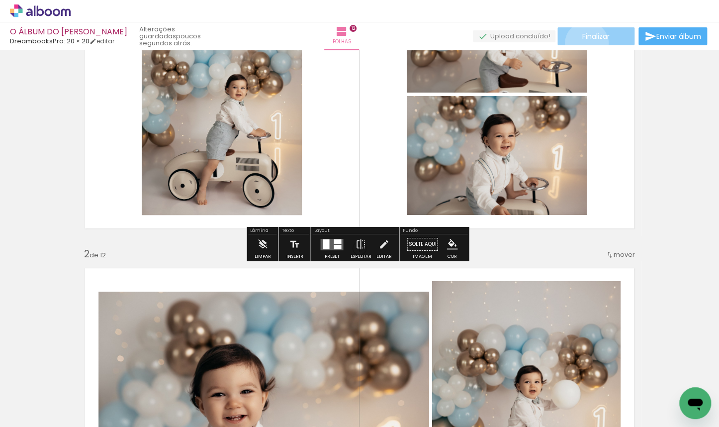
click at [583, 43] on paper-button "Finalizar" at bounding box center [596, 36] width 77 height 18
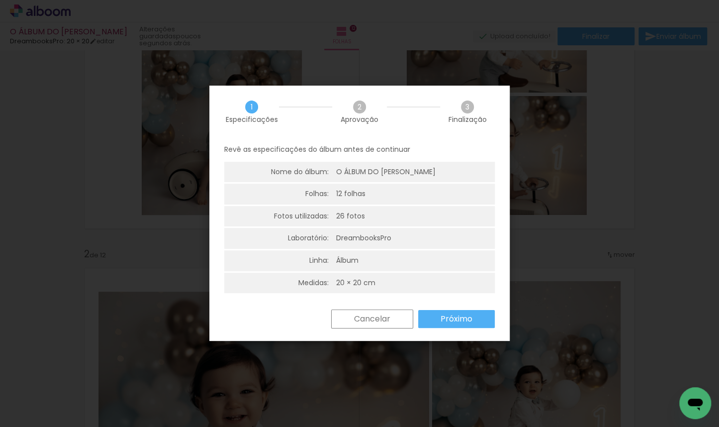
click at [0, 0] on slot "Próximo" at bounding box center [0, 0] width 0 height 0
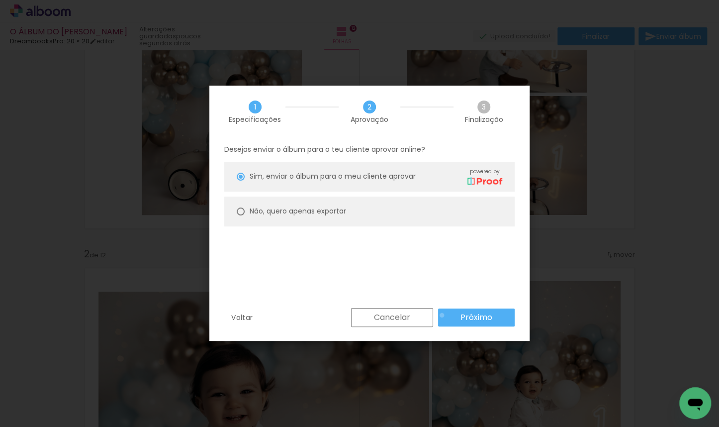
click at [442, 314] on paper-button "Próximo" at bounding box center [476, 317] width 77 height 18
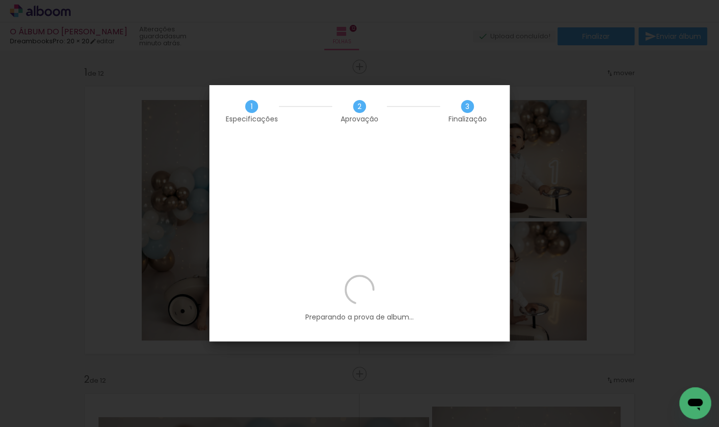
scroll to position [0, 1250]
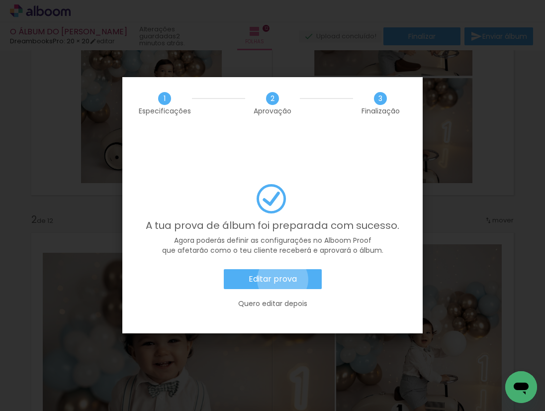
drag, startPoint x: 283, startPoint y: 256, endPoint x: 288, endPoint y: 253, distance: 5.8
click at [283, 269] on paper-button "Editar prova" at bounding box center [273, 279] width 98 height 20
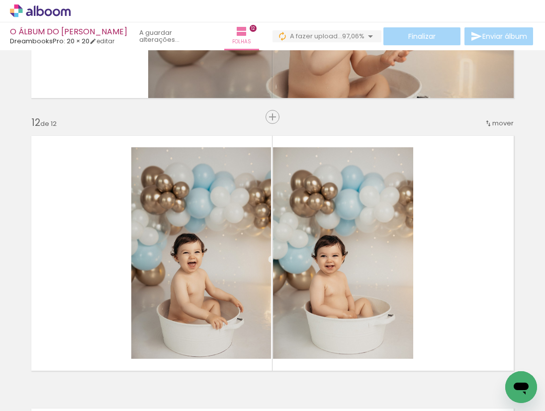
scroll to position [3045, 0]
